Goal: Task Accomplishment & Management: Complete application form

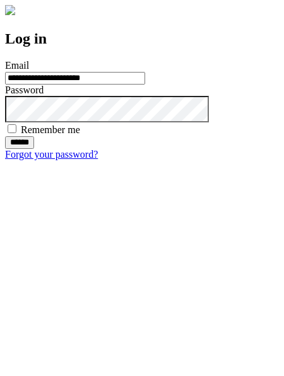
type input "**********"
click at [34, 149] on input "******" at bounding box center [19, 142] width 29 height 13
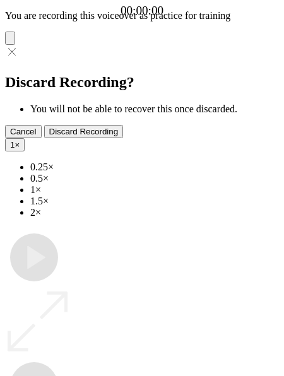
type input "**********"
